Goal: Task Accomplishment & Management: Use online tool/utility

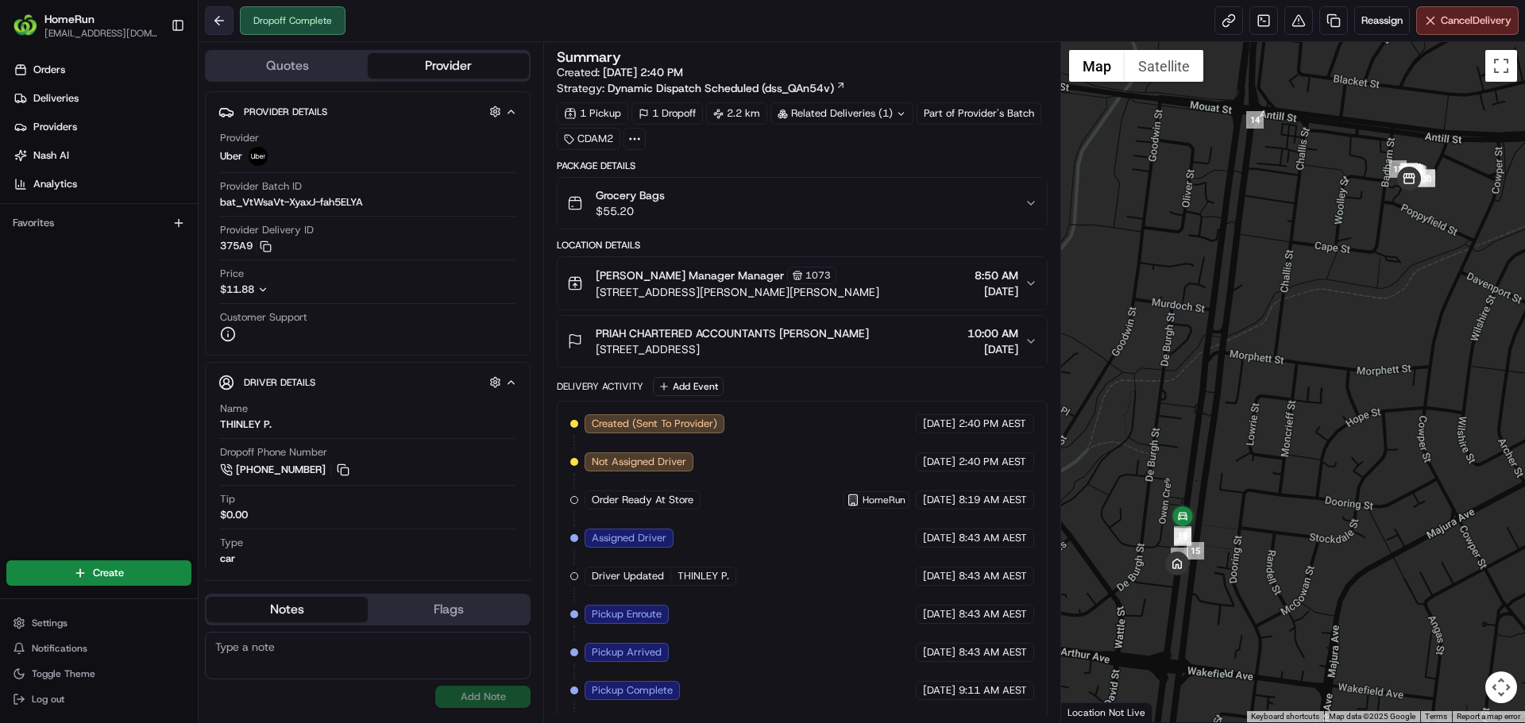
click at [222, 19] on button at bounding box center [219, 20] width 29 height 29
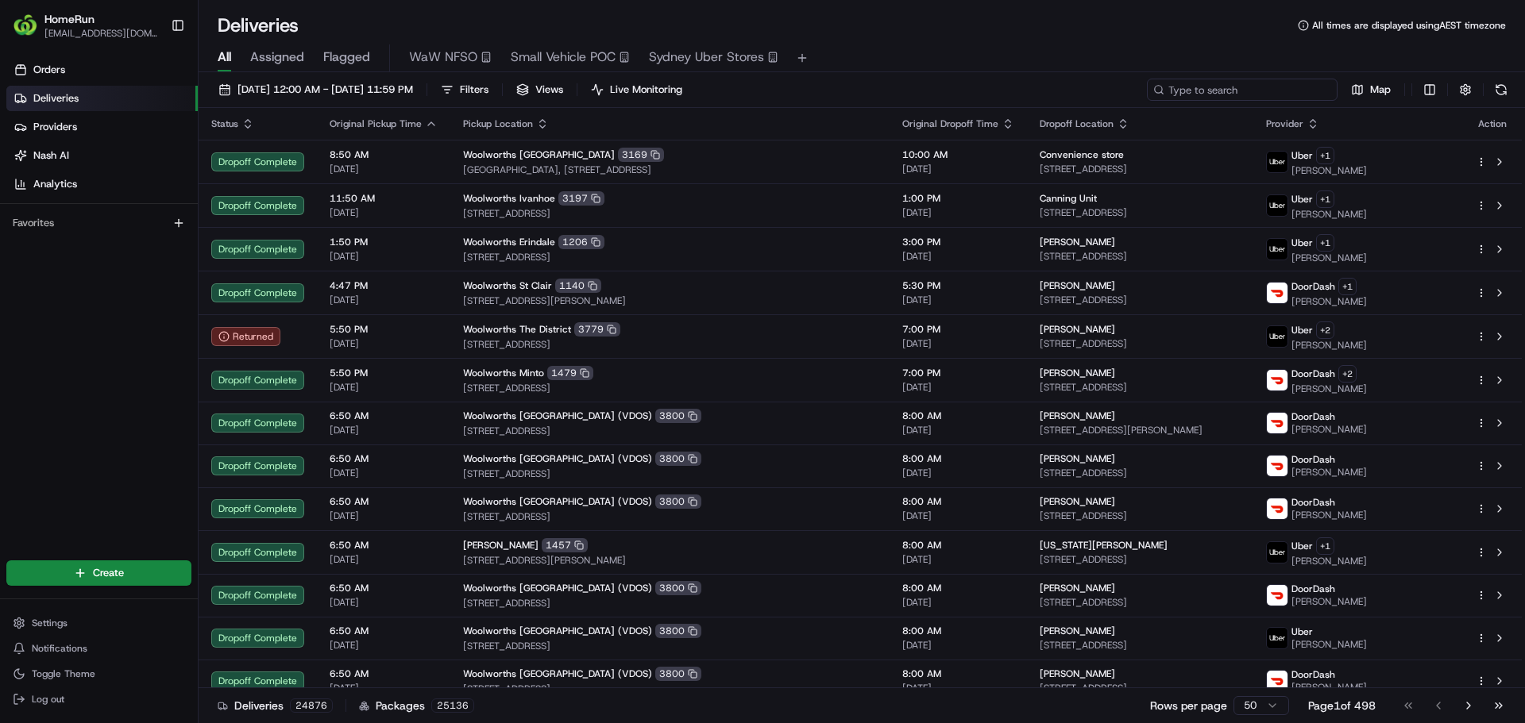
drag, startPoint x: 1225, startPoint y: 87, endPoint x: 1214, endPoint y: 95, distance: 13.5
click at [1225, 87] on input at bounding box center [1242, 90] width 191 height 22
paste input "265481564"
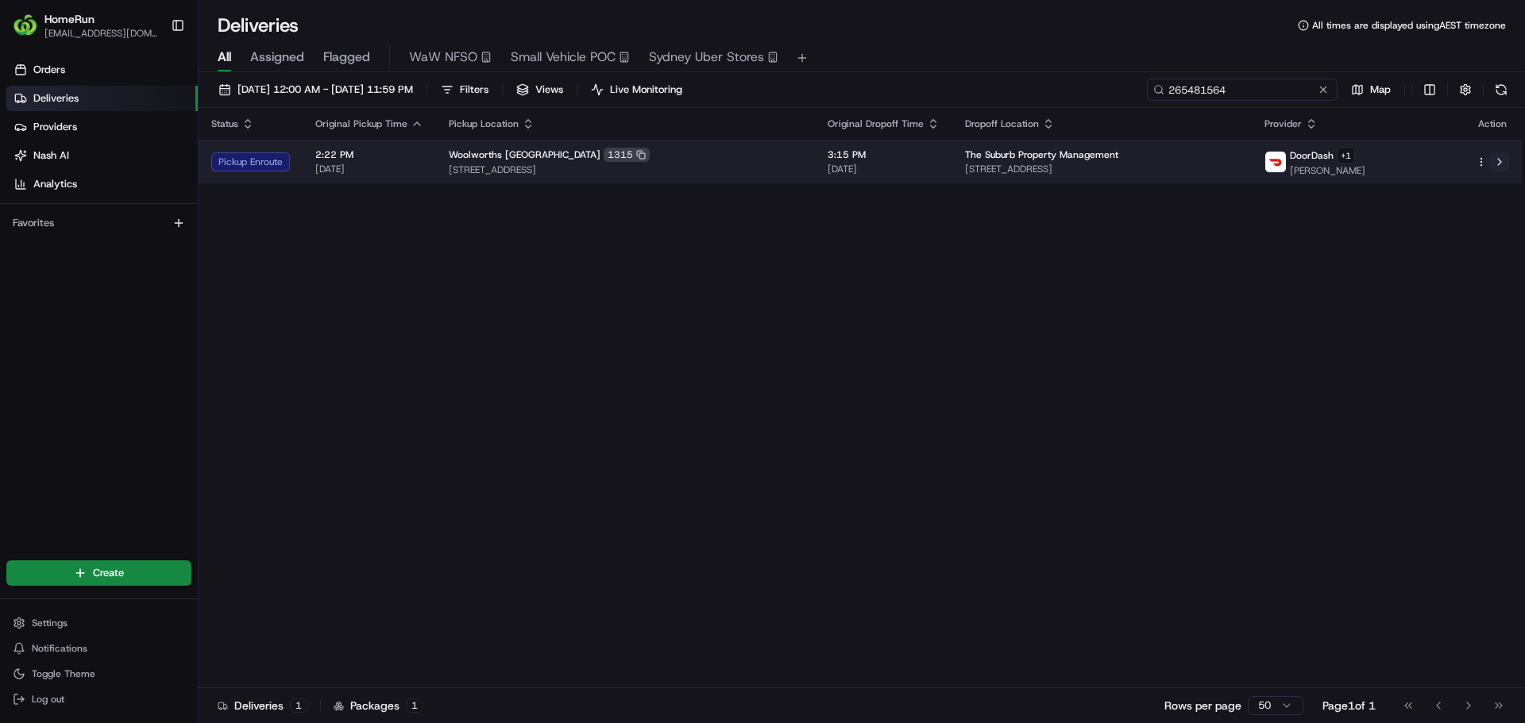
type input "265481564"
click at [1504, 162] on button at bounding box center [1499, 161] width 19 height 19
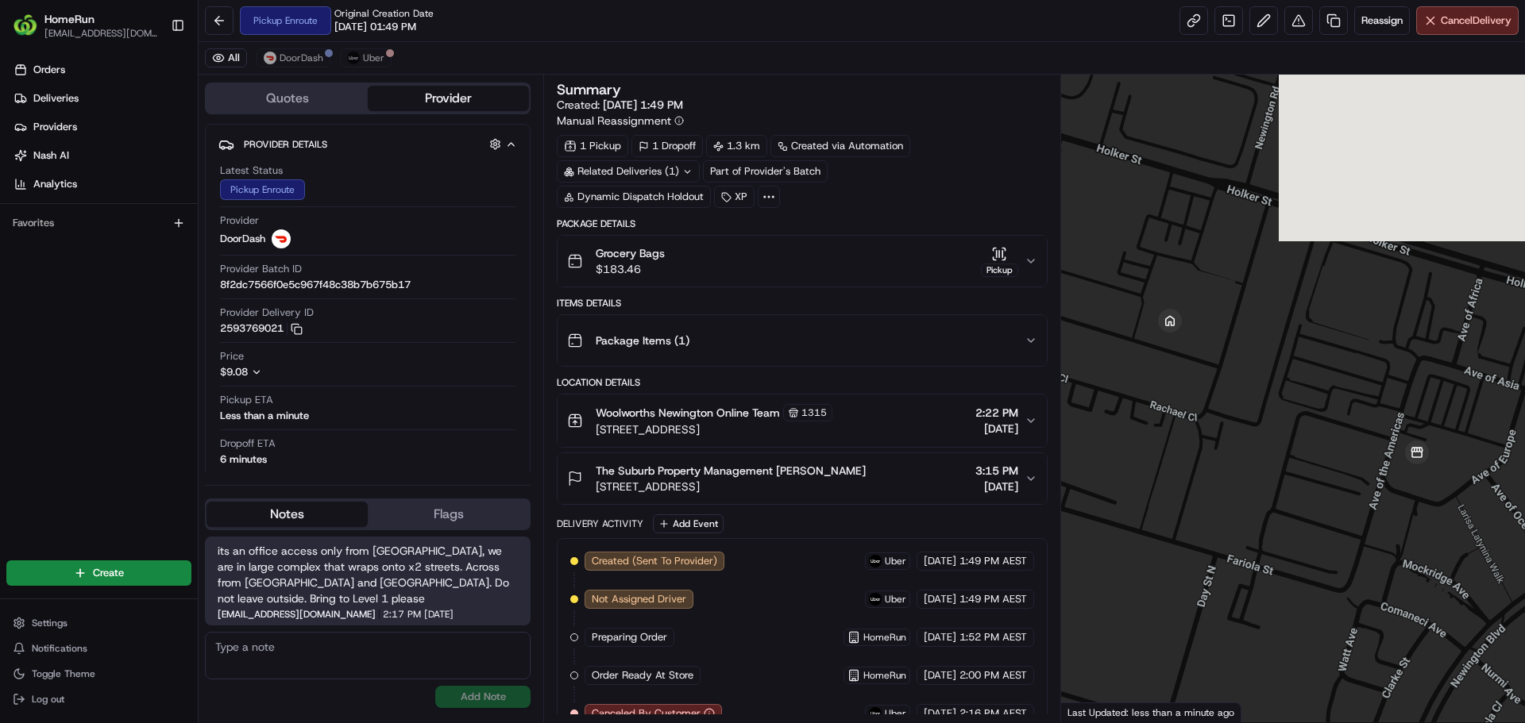
scroll to position [289, 0]
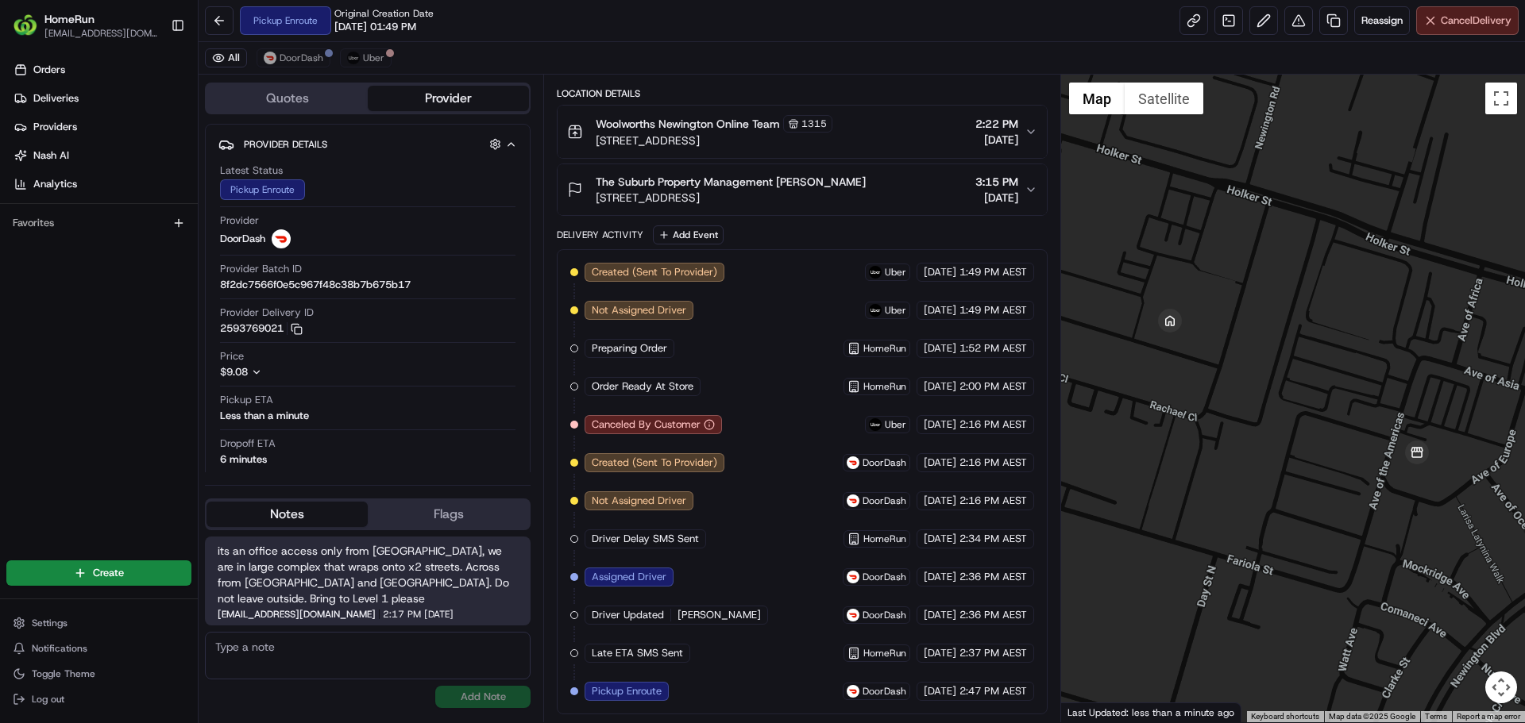
click at [1458, 26] on span "Cancel Delivery" at bounding box center [1476, 21] width 71 height 14
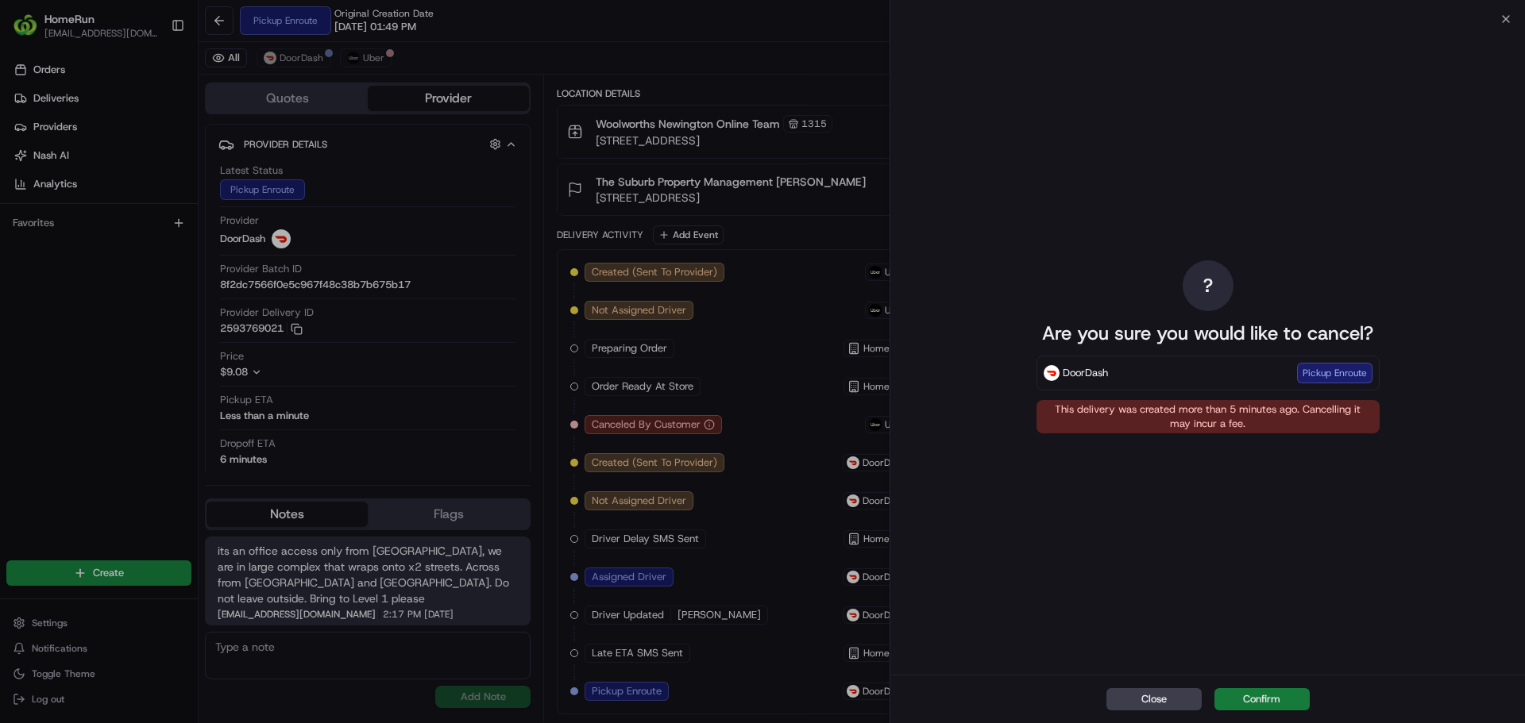
click at [1255, 700] on button "Confirm" at bounding box center [1261, 700] width 95 height 22
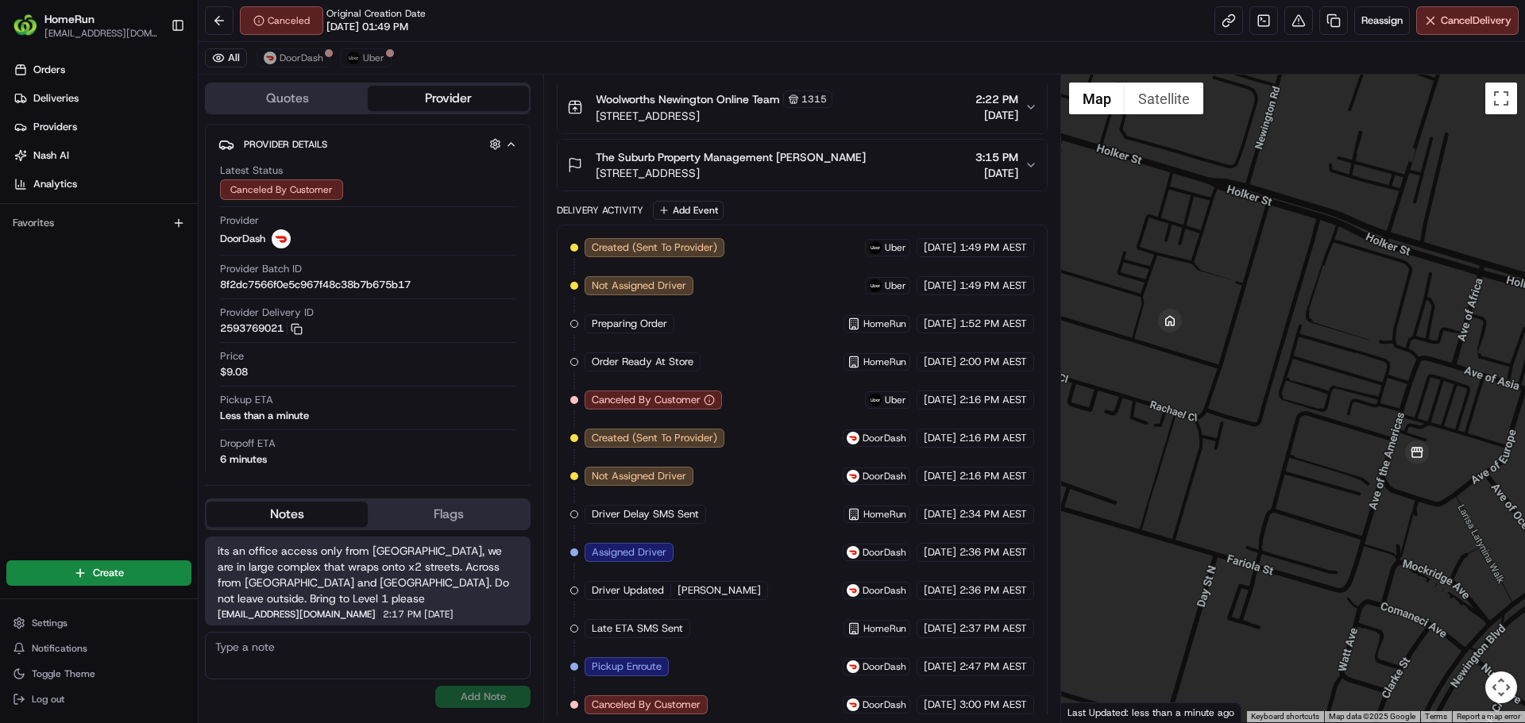
scroll to position [327, 0]
